Goal: Task Accomplishment & Management: Use online tool/utility

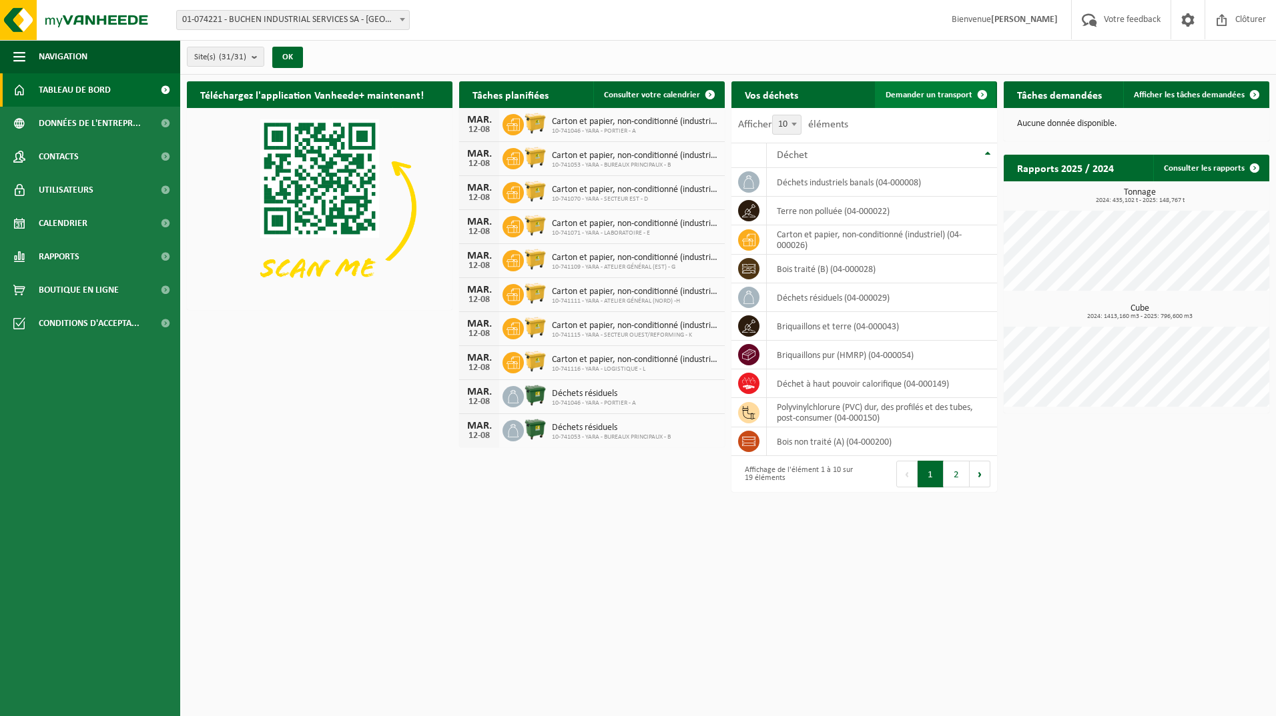
click at [937, 92] on span "Demander un transport" at bounding box center [928, 95] width 87 height 9
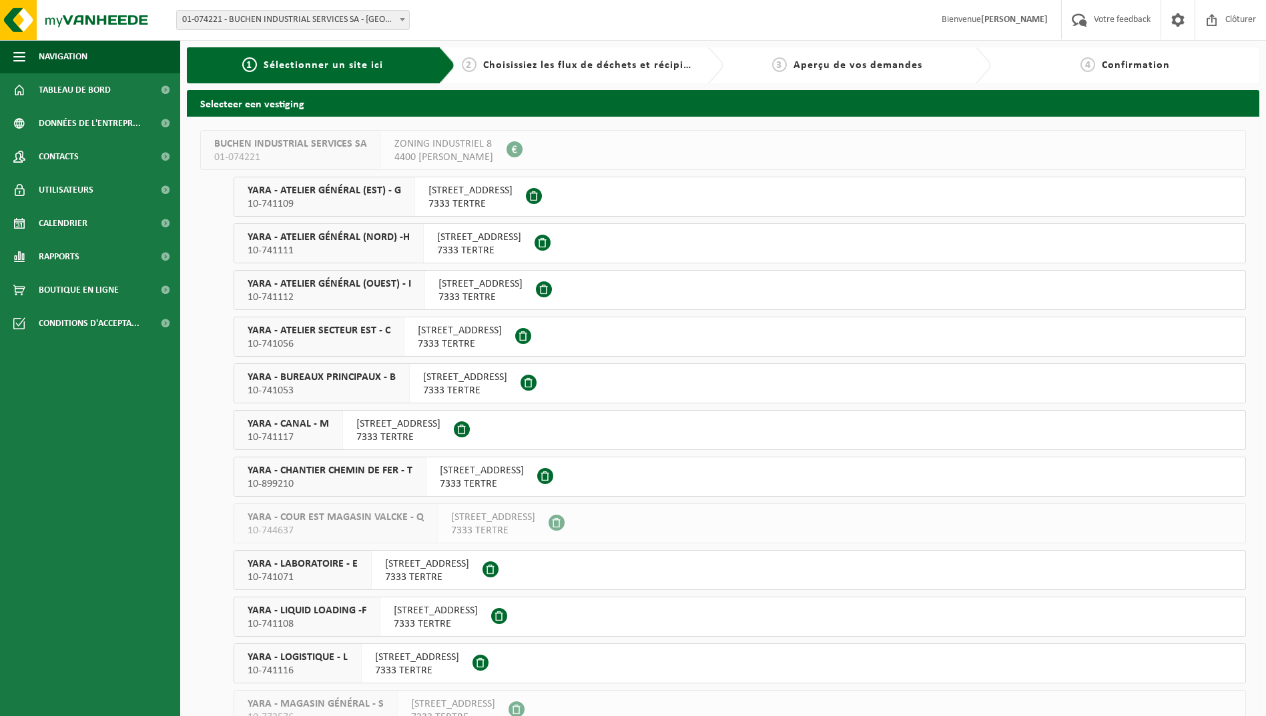
click at [399, 20] on span at bounding box center [402, 19] width 13 height 17
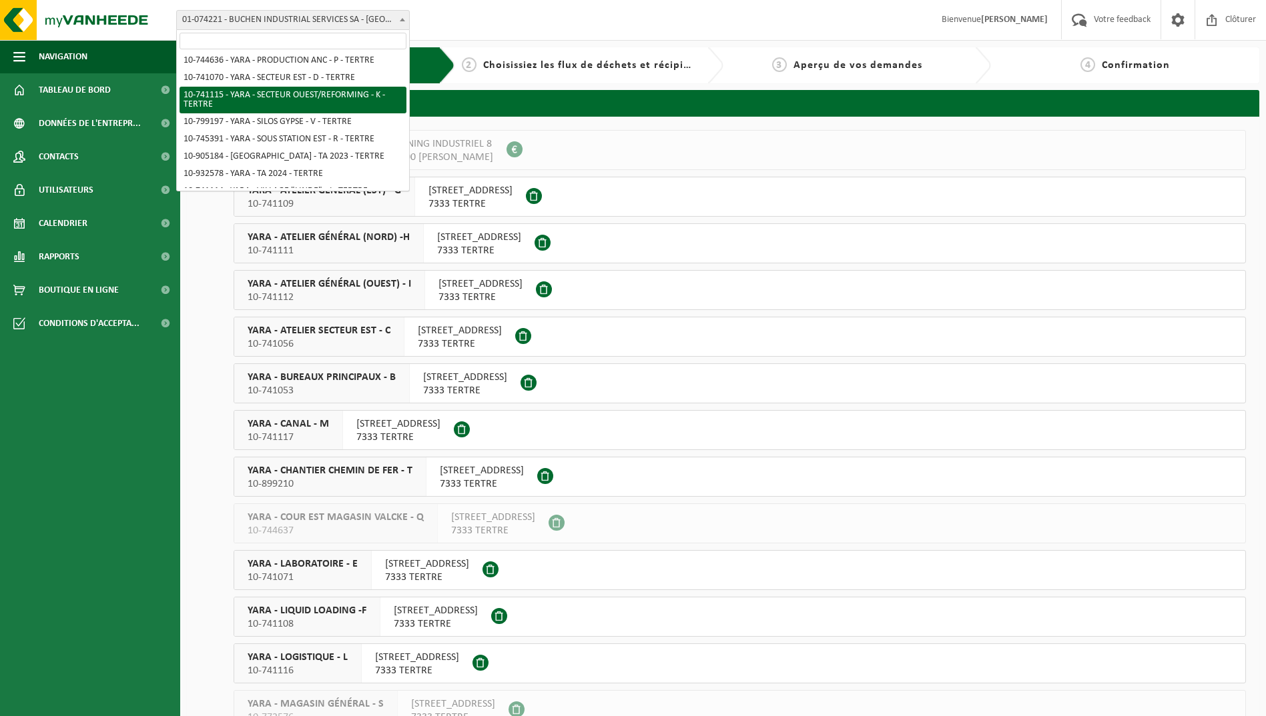
scroll to position [412, 0]
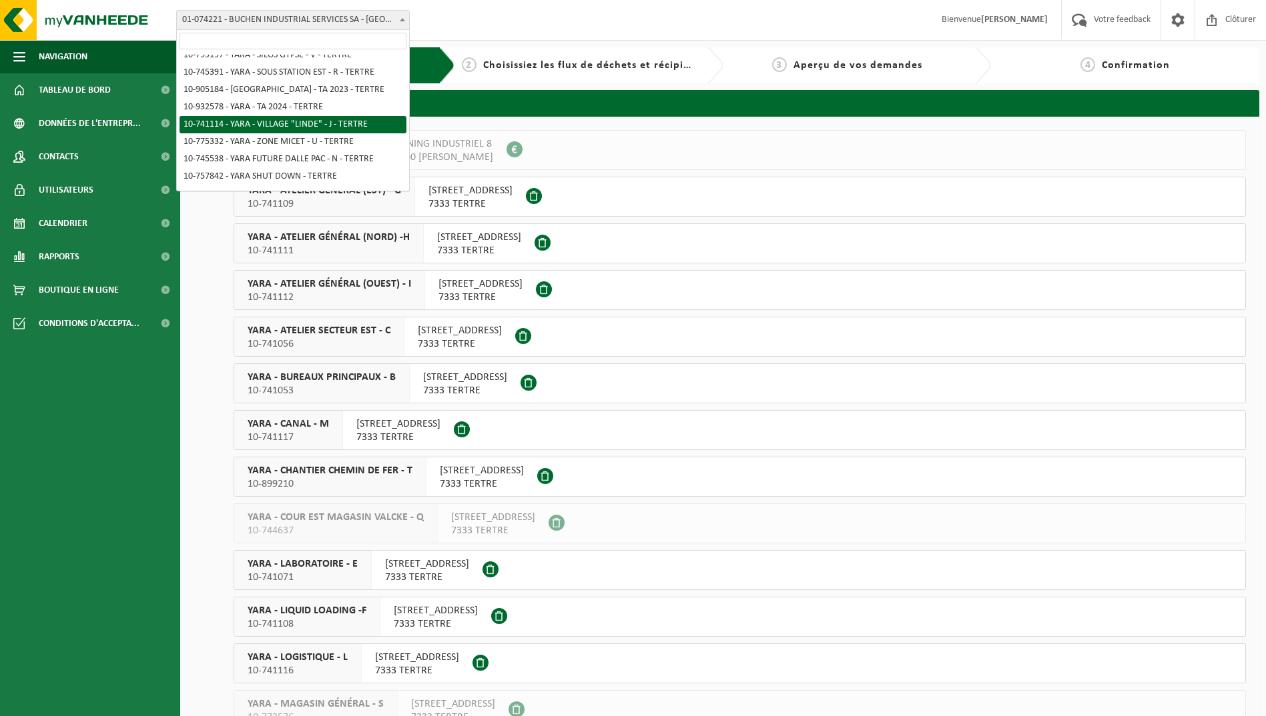
select select "4516"
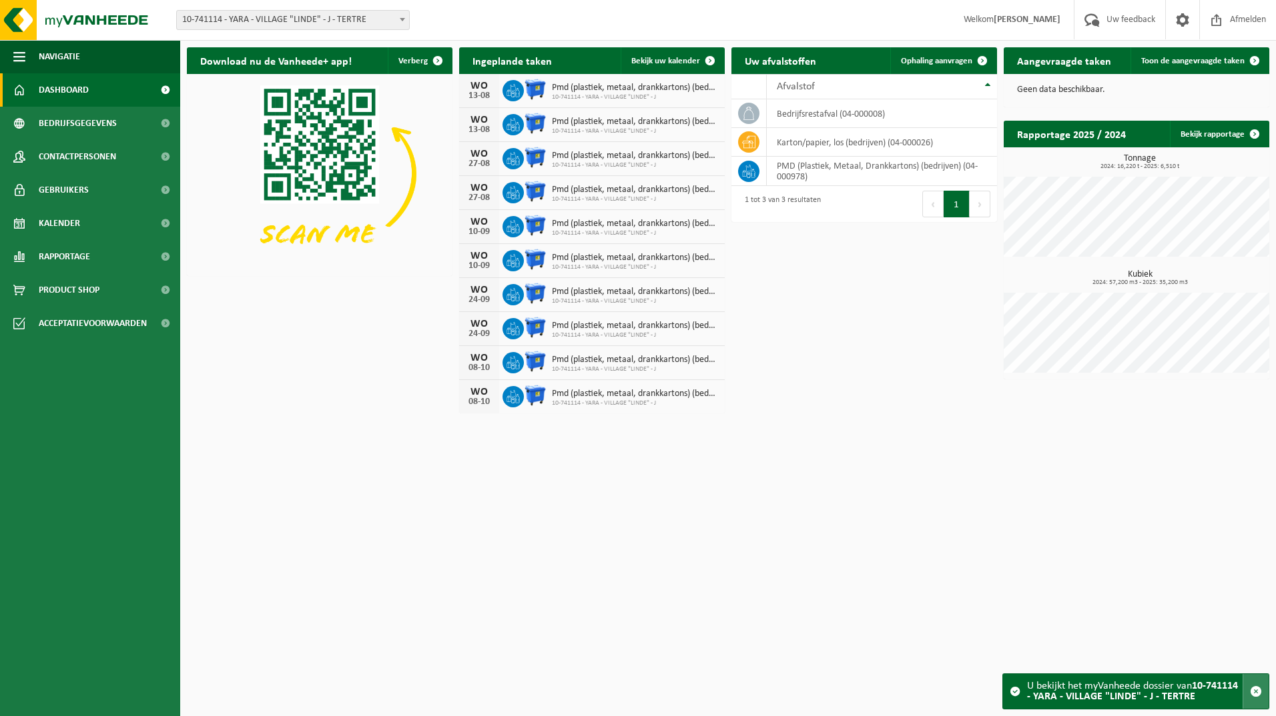
click at [1259, 690] on span "button" at bounding box center [1255, 692] width 12 height 12
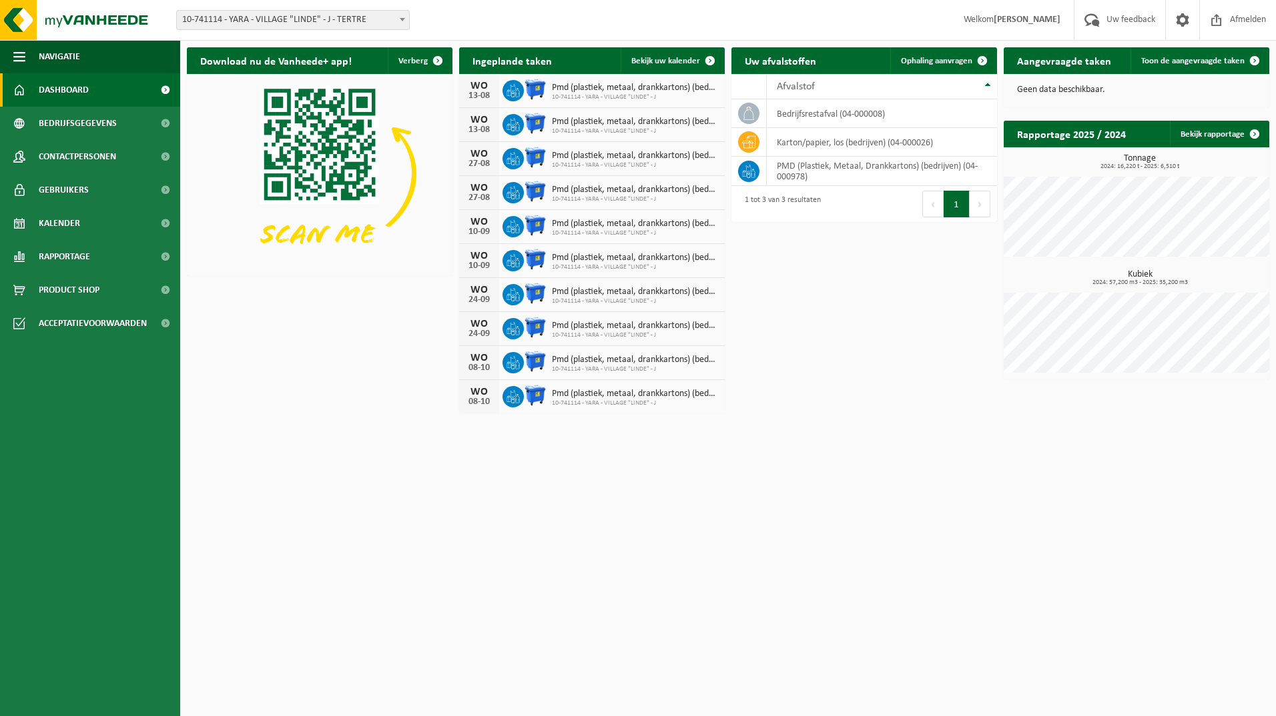
click at [1002, 24] on strong "[PERSON_NAME]" at bounding box center [1026, 20] width 67 height 10
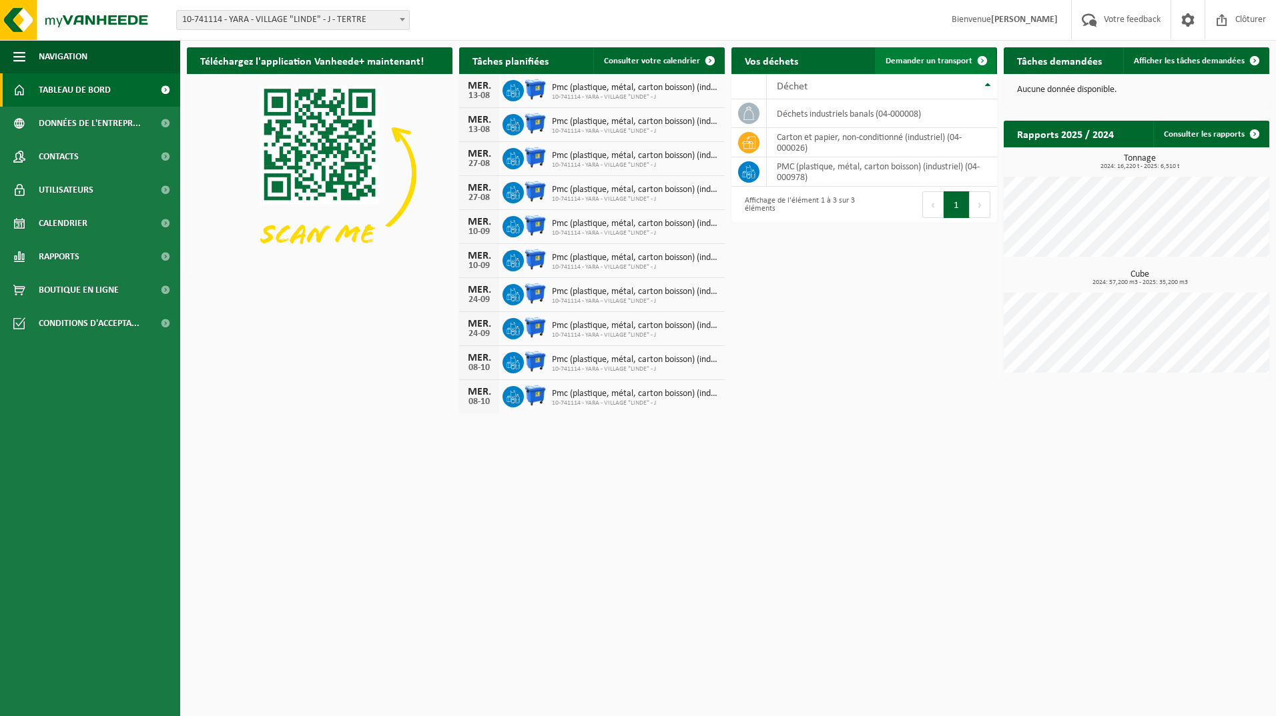
click at [942, 60] on span "Demander un transport" at bounding box center [928, 61] width 87 height 9
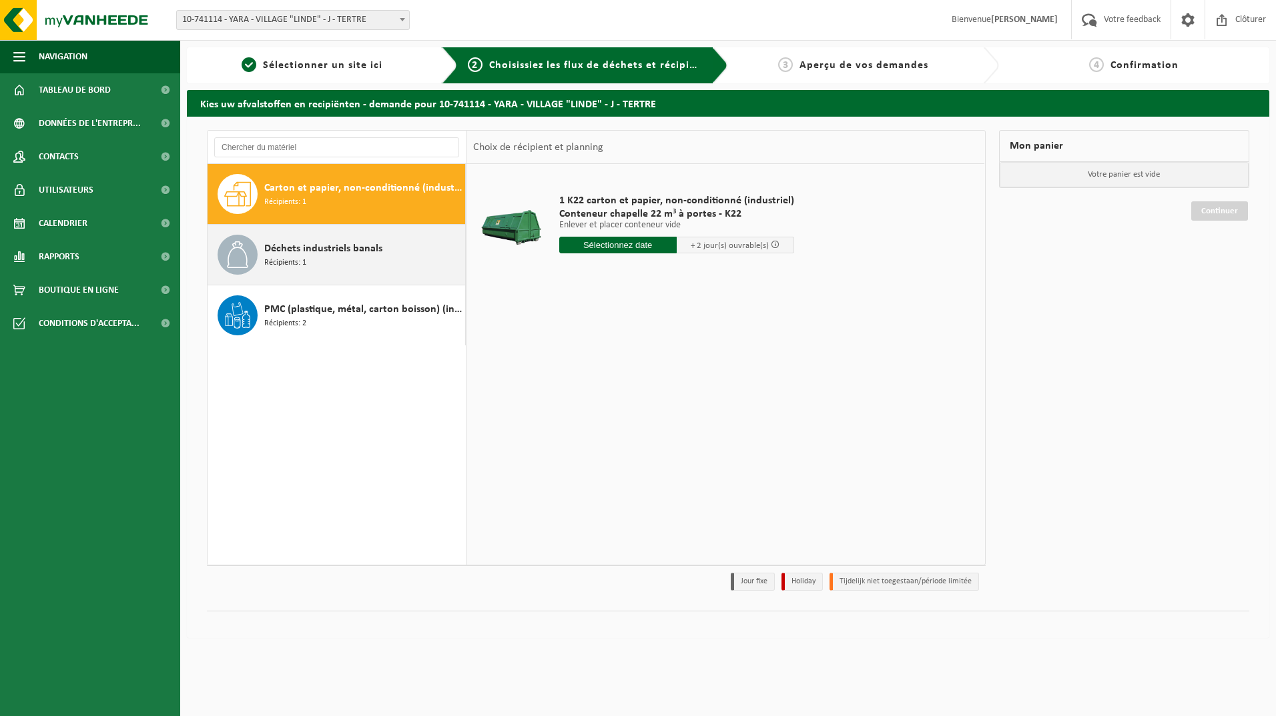
click at [352, 256] on span "Déchets industriels banals" at bounding box center [323, 249] width 118 height 16
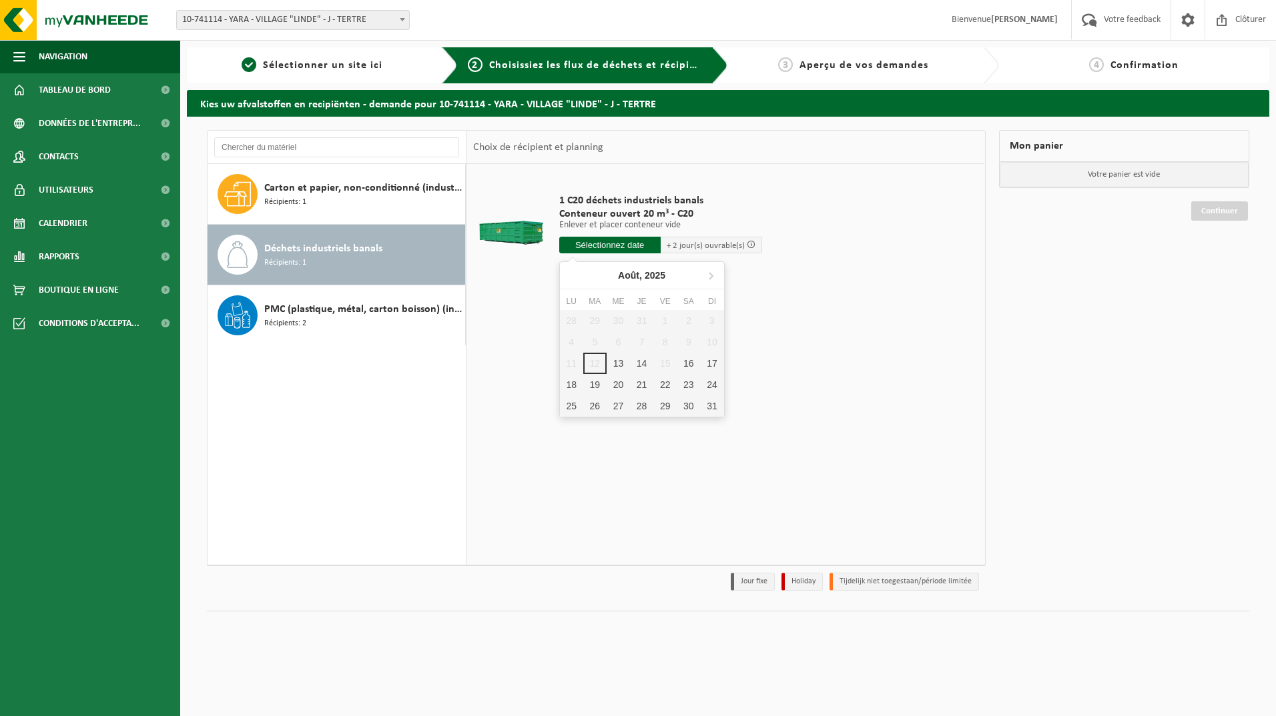
click at [642, 247] on input "text" at bounding box center [609, 245] width 101 height 17
click at [620, 369] on div "13" at bounding box center [617, 363] width 23 height 21
type input "à partir de 2025-08-13"
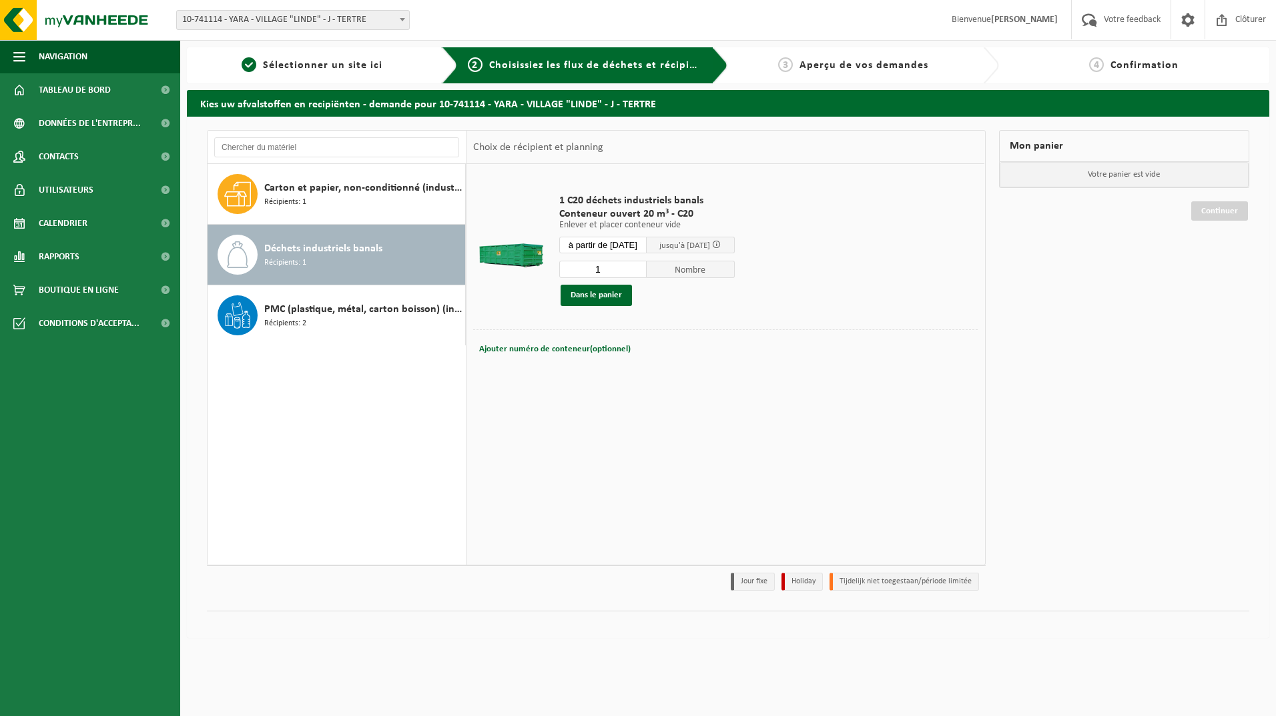
click at [566, 363] on div "Ajouter numéro de conteneur(optionnel) Annuler" at bounding box center [725, 349] width 504 height 39
drag, startPoint x: 566, startPoint y: 364, endPoint x: 570, endPoint y: 350, distance: 13.8
click at [570, 350] on span "Ajouter numéro de conteneur(optionnel)" at bounding box center [554, 349] width 151 height 9
click at [586, 350] on input "text" at bounding box center [638, 349] width 245 height 18
type input "C20-1004"
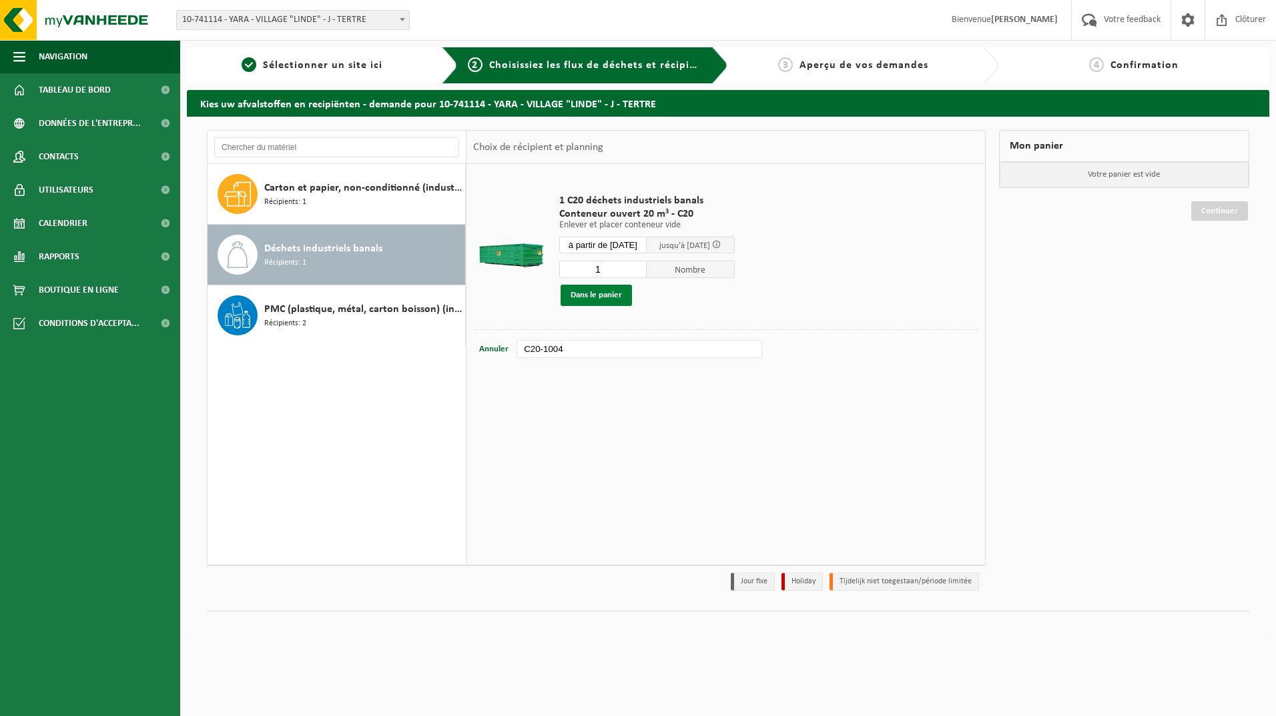
click at [612, 298] on button "Dans le panier" at bounding box center [595, 295] width 71 height 21
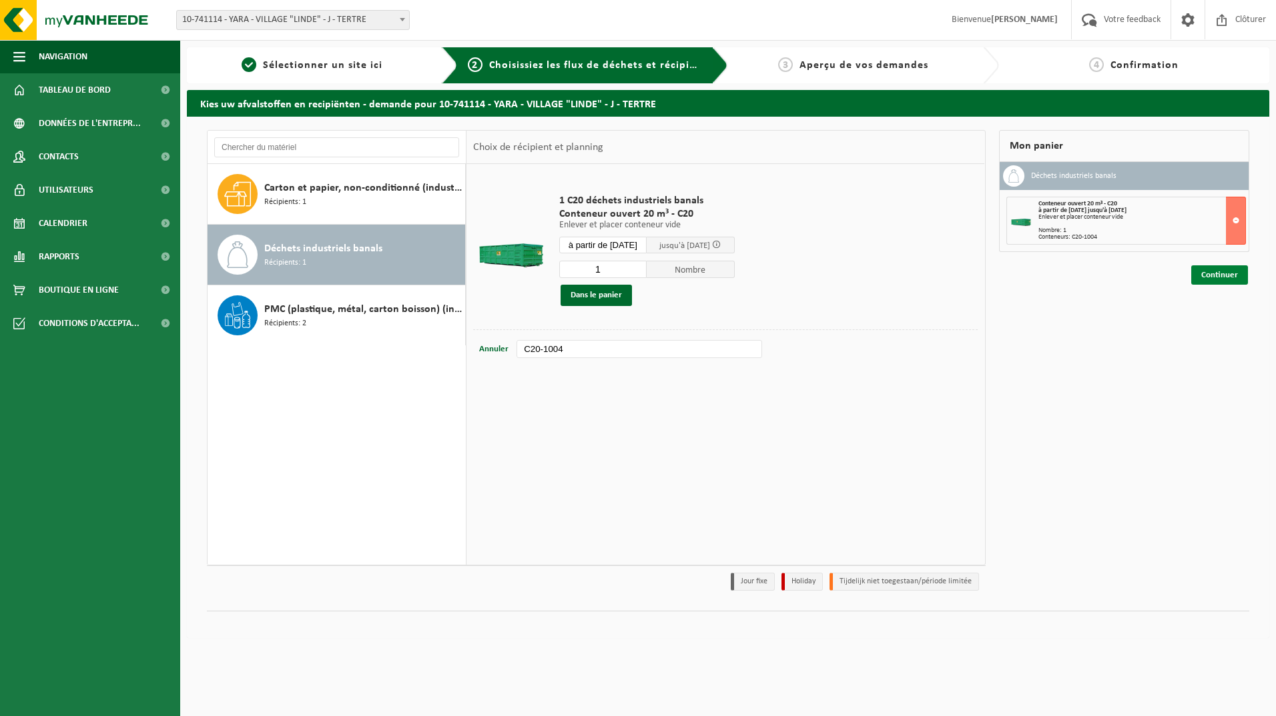
click at [1215, 279] on link "Continuer" at bounding box center [1219, 275] width 57 height 19
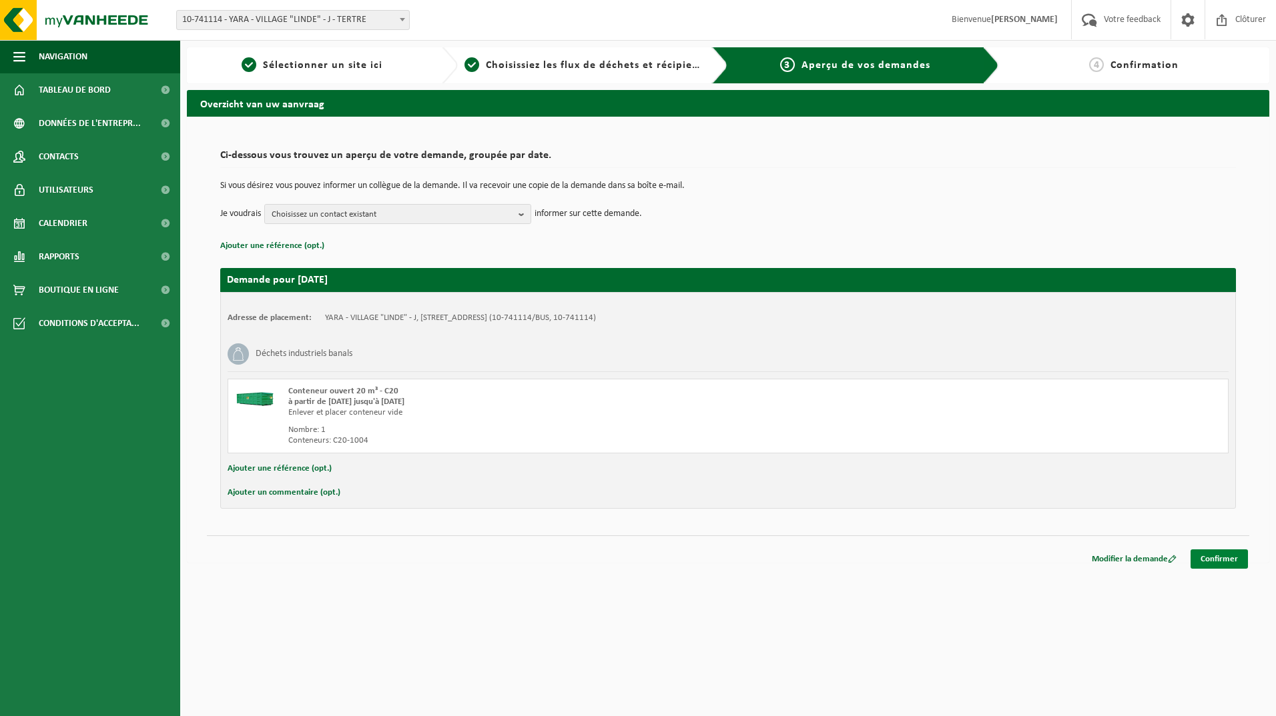
click at [1205, 558] on link "Confirmer" at bounding box center [1218, 559] width 57 height 19
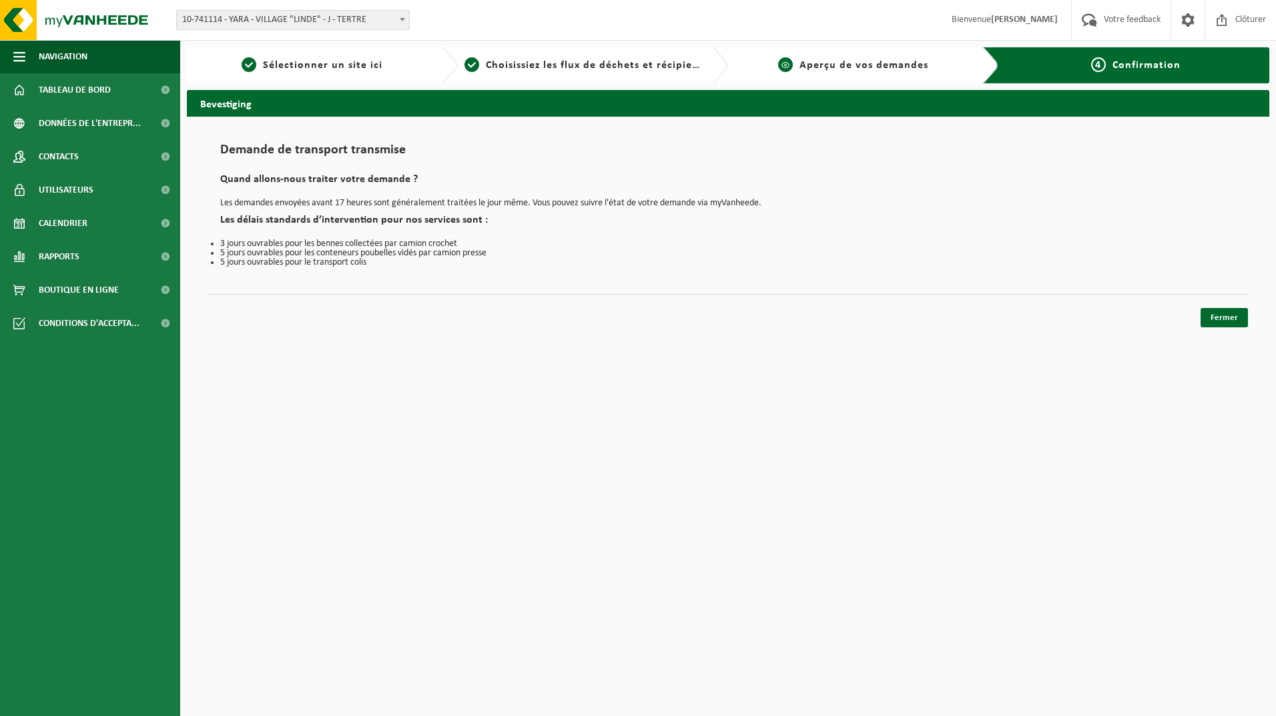
click at [945, 57] on div "3 Aperçu de vos demandes" at bounding box center [863, 65] width 271 height 36
click at [918, 69] on span "Aperçu de vos demandes" at bounding box center [863, 65] width 129 height 11
